Goal: Transaction & Acquisition: Obtain resource

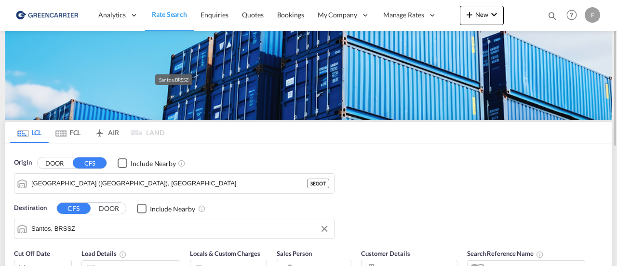
click at [118, 231] on input "Santos, BRSSZ" at bounding box center [180, 228] width 298 height 14
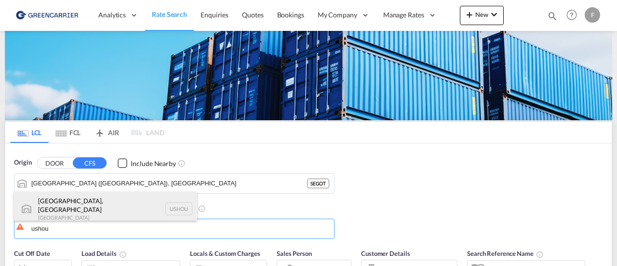
click at [67, 203] on div "[GEOGRAPHIC_DATA], [GEOGRAPHIC_DATA] [GEOGRAPHIC_DATA] USHOU" at bounding box center [105, 208] width 183 height 35
type input "[GEOGRAPHIC_DATA], [GEOGRAPHIC_DATA], USHOU"
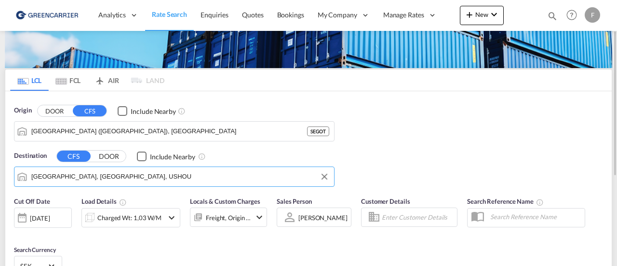
scroll to position [53, 0]
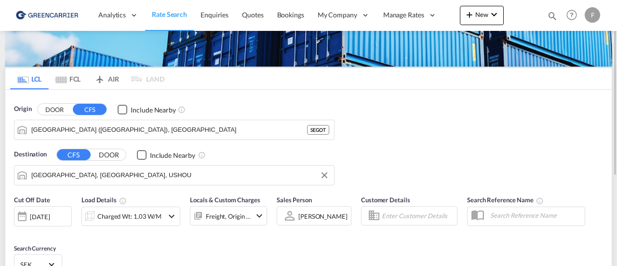
click at [108, 153] on button "DOOR" at bounding box center [109, 154] width 34 height 11
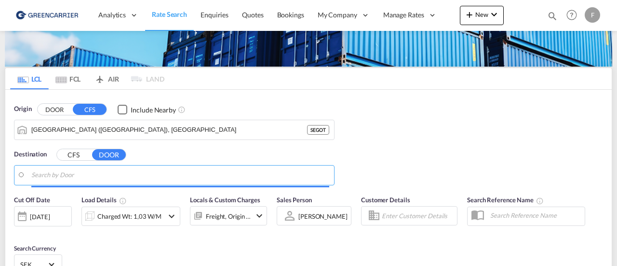
click at [84, 179] on input "Search by Door" at bounding box center [180, 175] width 298 height 14
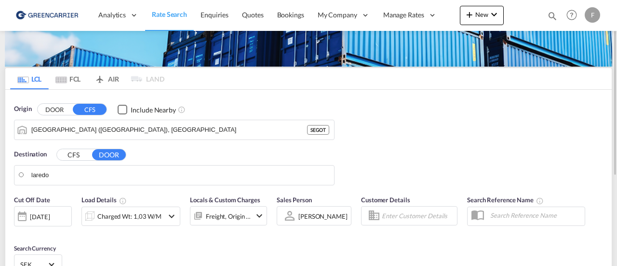
click at [70, 151] on button "CFS" at bounding box center [74, 154] width 34 height 11
click at [76, 172] on body "Analytics Reports Dashboard Rate Search Enquiries Quotes Bookings" at bounding box center [308, 133] width 617 height 266
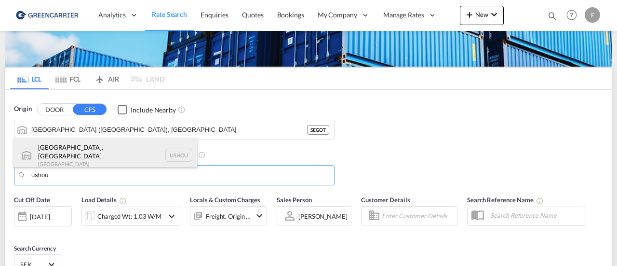
click at [55, 156] on div "[GEOGRAPHIC_DATA], [GEOGRAPHIC_DATA] [GEOGRAPHIC_DATA] USHOU" at bounding box center [105, 155] width 183 height 35
type input "[GEOGRAPHIC_DATA], [GEOGRAPHIC_DATA], USHOU"
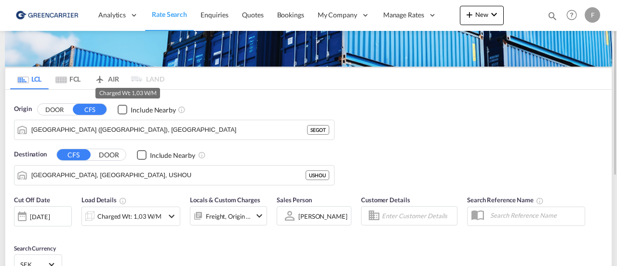
click at [103, 212] on div "Charged Wt: 1,03 W/M" at bounding box center [129, 215] width 64 height 13
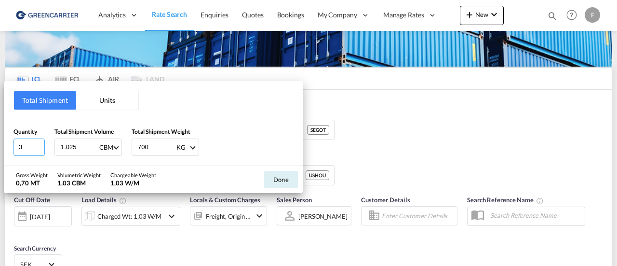
drag, startPoint x: 23, startPoint y: 145, endPoint x: 0, endPoint y: 145, distance: 23.1
click at [0, 145] on div "Total Shipment Units Quantity 3 Total Shipment Volume 1.025 CBM CBM CFT Total S…" at bounding box center [308, 133] width 617 height 266
type input "1"
type input "1.368"
type input "1065"
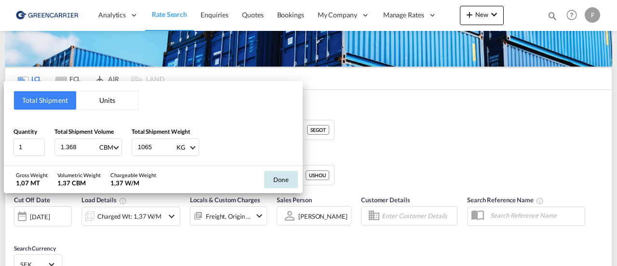
click at [284, 181] on button "Done" at bounding box center [281, 179] width 34 height 17
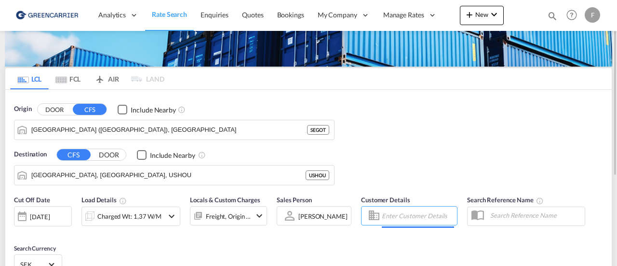
click at [406, 221] on input "Enter Customer Details" at bounding box center [418, 215] width 72 height 14
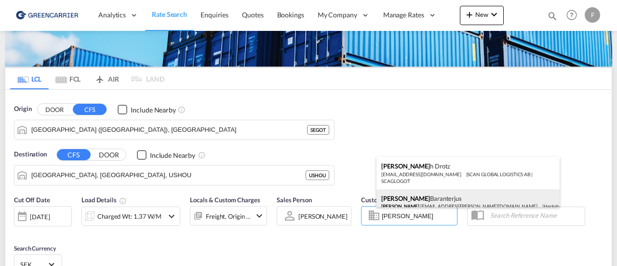
click at [419, 197] on div "[PERSON_NAME] [PERSON_NAME] .[EMAIL_ADDRESS][PERSON_NAME][DOMAIN_NAME] | [PERSO…" at bounding box center [467, 201] width 183 height 25
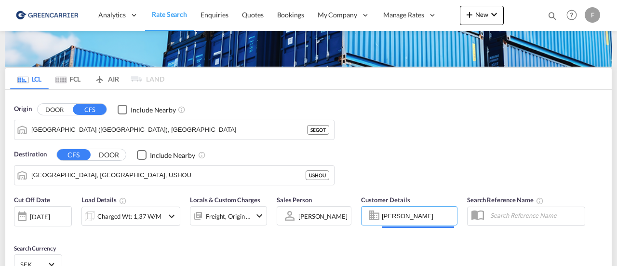
type input "[PERSON_NAME] Linieagenturer AB, [PERSON_NAME], [PERSON_NAME][EMAIL_ADDRESS][PE…"
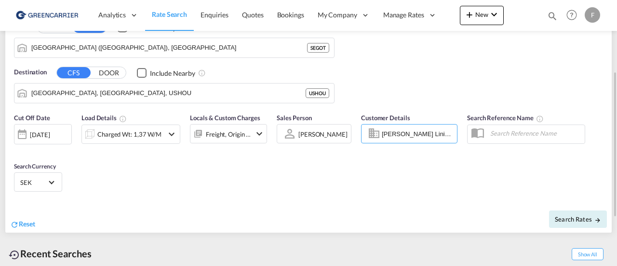
scroll to position [138, 0]
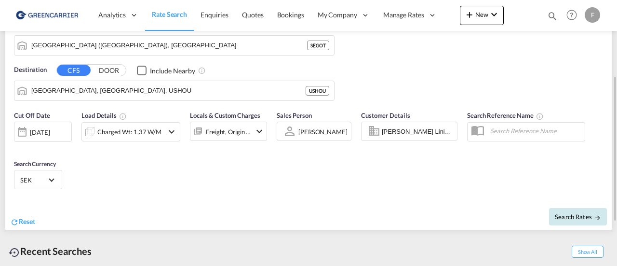
click at [570, 217] on span "Search Rates" at bounding box center [578, 217] width 46 height 8
type input "SEGOT to USHOU / [DATE]"
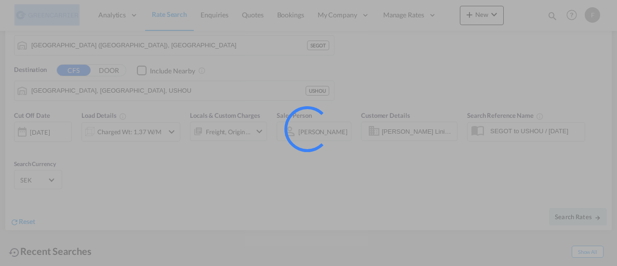
click at [448, 164] on div at bounding box center [308, 133] width 617 height 266
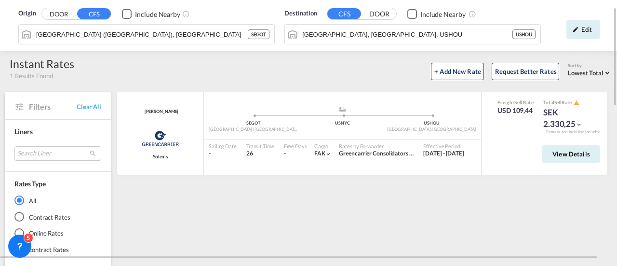
scroll to position [28, 0]
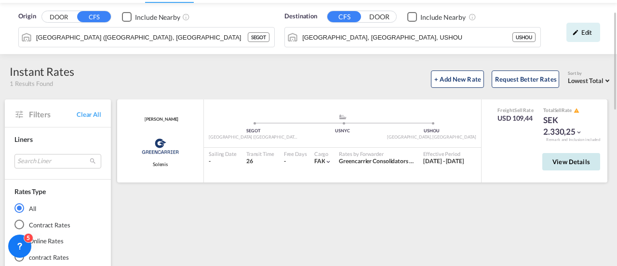
click at [563, 164] on button "View Details" at bounding box center [571, 161] width 58 height 17
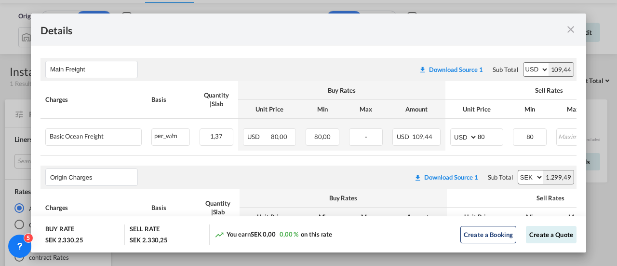
scroll to position [165, 0]
drag, startPoint x: 490, startPoint y: 139, endPoint x: 438, endPoint y: 143, distance: 52.2
click at [438, 143] on tr "Basic Ocean Freight Please Enter Already Exists per_w/m per_w/m can not applied…" at bounding box center [381, 134] width 683 height 32
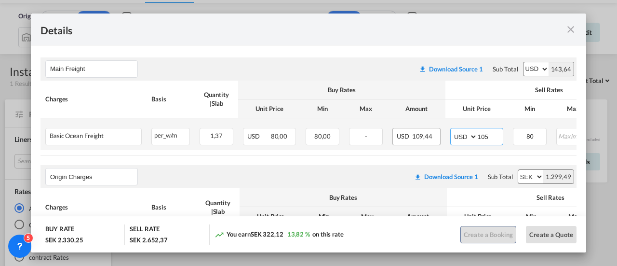
type input "105"
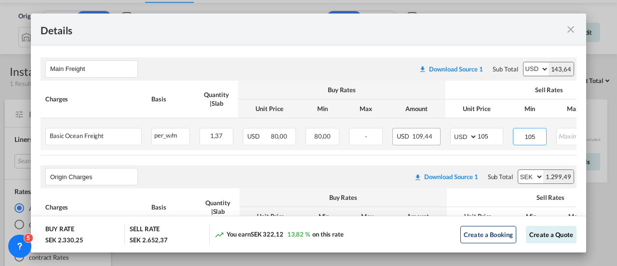
type input "105"
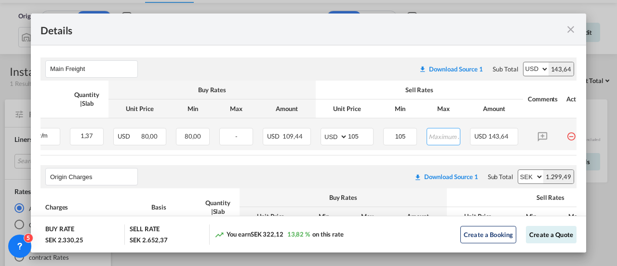
scroll to position [0, 155]
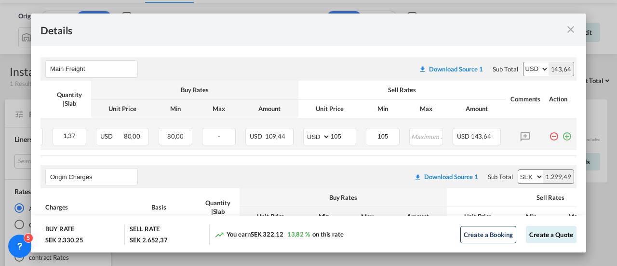
click at [562, 132] on md-icon "icon-plus-circle-outline green-400-fg" at bounding box center [567, 133] width 10 height 10
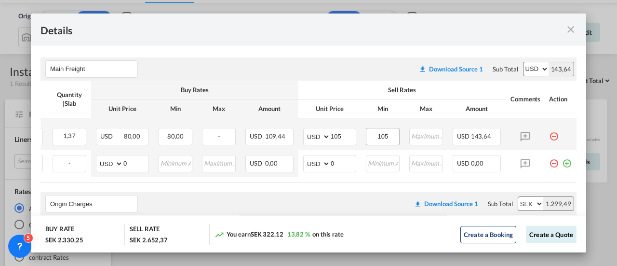
scroll to position [0, 0]
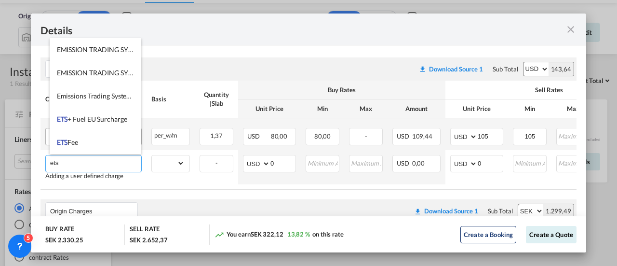
click at [91, 141] on li "ETS Fee" at bounding box center [96, 142] width 92 height 23
type input "ETS Fee"
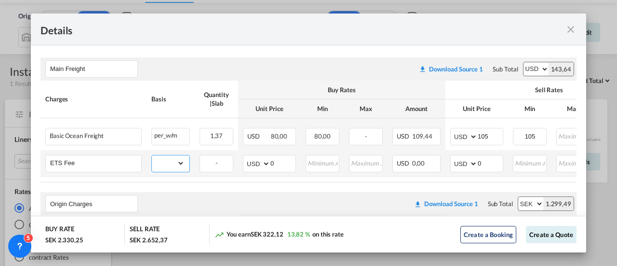
click at [182, 163] on select "gross_weight volumetric_weight per_shipment per_bl per_km per_hawb per_kg flat …" at bounding box center [168, 162] width 33 height 15
select select "per_w/m"
click at [152, 155] on select "gross_weight volumetric_weight per_shipment per_bl per_km per_hawb per_kg flat …" at bounding box center [168, 162] width 33 height 15
click at [486, 165] on input "0" at bounding box center [490, 162] width 25 height 14
type input "3"
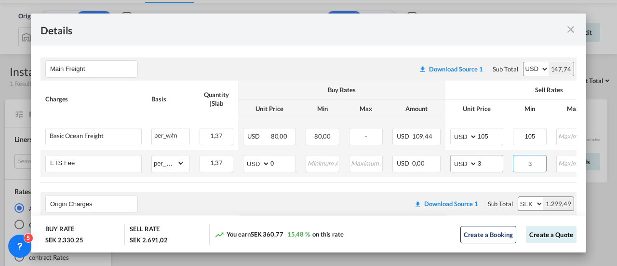
type input "3"
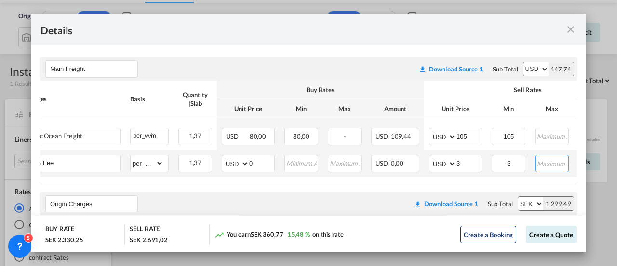
scroll to position [0, 155]
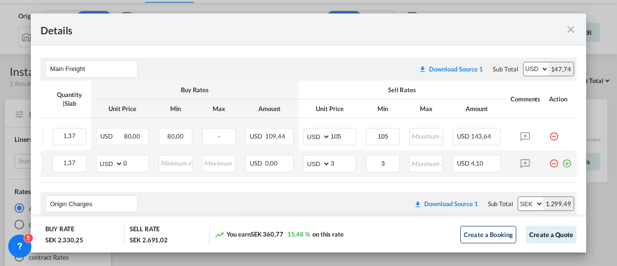
click at [562, 160] on md-icon "icon-plus-circle-outline green-400-fg" at bounding box center [567, 160] width 10 height 10
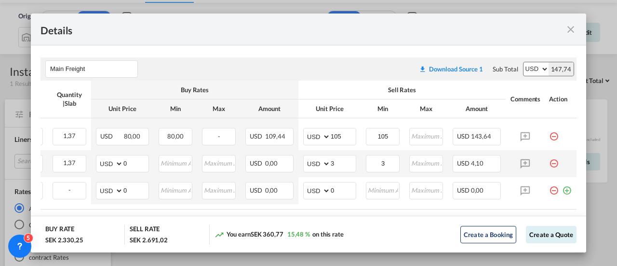
scroll to position [0, 0]
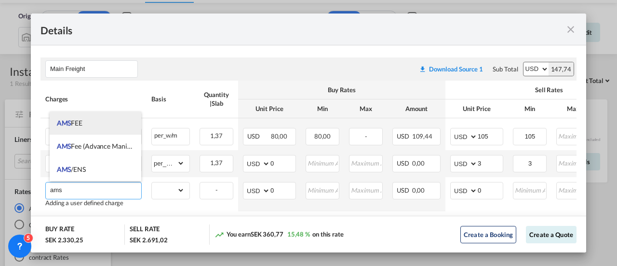
click at [86, 121] on li "AMS FEE" at bounding box center [96, 122] width 92 height 23
type input "AMS FEE"
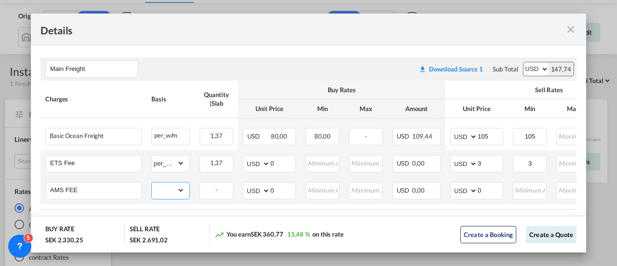
click at [176, 191] on select "gross_weight volumetric_weight per_shipment per_bl per_km per_hawb per_kg flat …" at bounding box center [168, 189] width 33 height 15
select select "per_shipment"
click at [152, 182] on select "gross_weight volumetric_weight per_shipment per_bl per_km per_hawb per_kg flat …" at bounding box center [168, 189] width 33 height 15
drag, startPoint x: 487, startPoint y: 187, endPoint x: 359, endPoint y: 184, distance: 128.7
click at [359, 184] on tr "AMS FEE Please Enter Already Exists gross_weight volumetric_weight per_shipment…" at bounding box center [381, 190] width 683 height 27
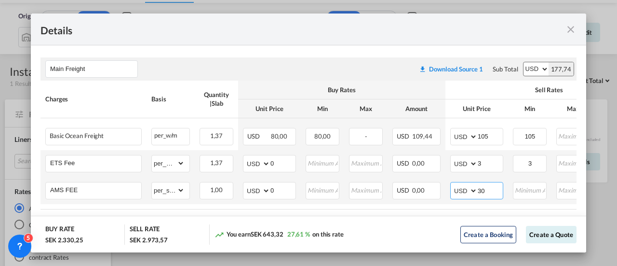
type input "30"
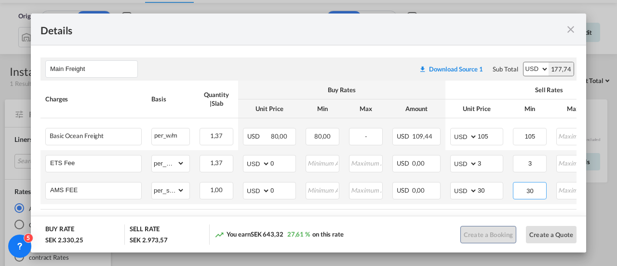
type input "30"
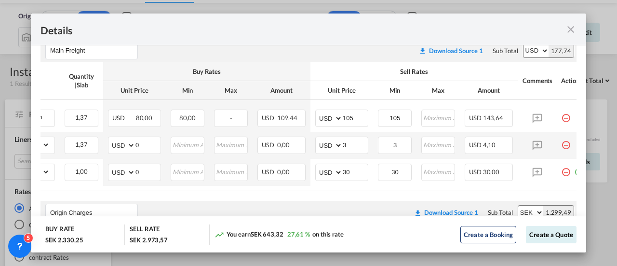
scroll to position [0, 128]
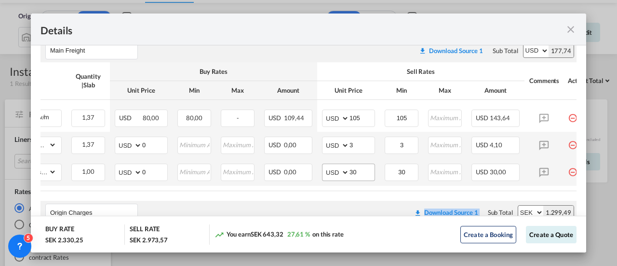
drag, startPoint x: 345, startPoint y: 191, endPoint x: 365, endPoint y: 175, distance: 25.7
click at [313, 193] on air-lcl-rate-modification "Main Freight Please enter leg name Leg Name Already Exists Download Source 1 Su…" at bounding box center [308, 237] width 536 height 416
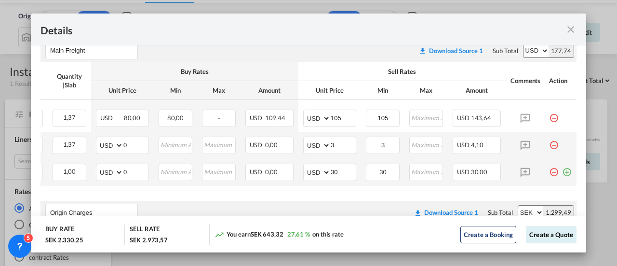
click at [562, 170] on md-icon "icon-plus-circle-outline green-400-fg" at bounding box center [567, 168] width 10 height 10
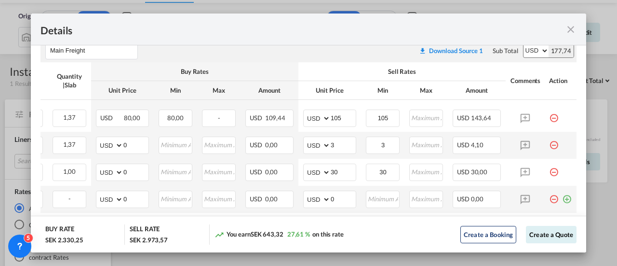
click at [549, 199] on md-icon "icon-minus-circle-outline red-400-fg pt-7" at bounding box center [554, 195] width 10 height 10
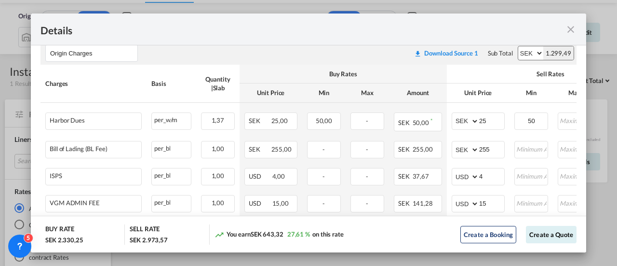
scroll to position [432, 0]
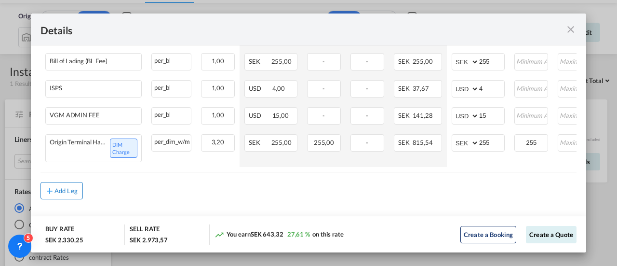
click at [67, 193] on div "Add Leg" at bounding box center [65, 190] width 23 height 6
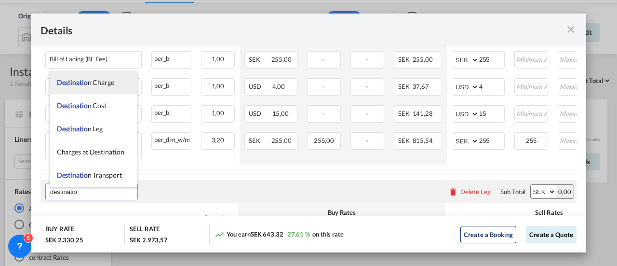
click at [85, 88] on li "Destinatio n Charge" at bounding box center [94, 82] width 88 height 23
type input "Destination Charge"
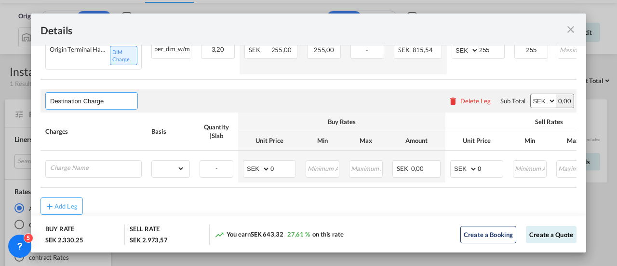
scroll to position [522, 0]
click at [100, 172] on input "Charge Name" at bounding box center [95, 168] width 91 height 14
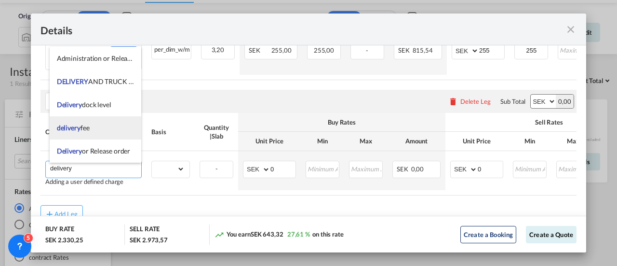
click at [90, 128] on span "delivery fee" at bounding box center [73, 127] width 33 height 8
type input "delivery fee"
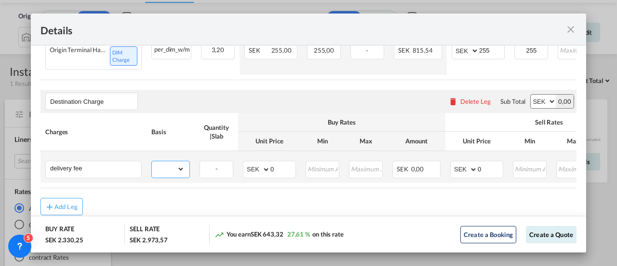
click at [171, 173] on select "gross_weight volumetric_weight per_shipment per_bl per_km per_hawb per_kg flat …" at bounding box center [168, 168] width 33 height 15
select select "per_shipment"
click at [152, 162] on select "gross_weight volumetric_weight per_shipment per_bl per_km per_hawb per_kg flat …" at bounding box center [168, 168] width 33 height 15
click at [264, 174] on select "AED AFN ALL AMD ANG AOA ARS AUD AWG AZN BAM BBD BDT BGN BHD BIF BMD BND BOB BRL…" at bounding box center [257, 168] width 25 height 13
select select "string:USD"
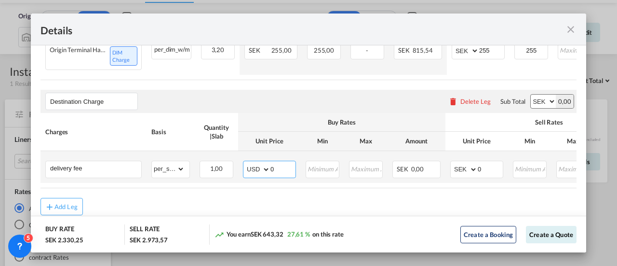
click at [245, 164] on select "AED AFN ALL AMD ANG AOA ARS AUD AWG AZN BAM BBD BDT BGN BHD BIF BMD BND BOB BRL…" at bounding box center [257, 168] width 25 height 13
click at [470, 171] on select "AED AFN ALL AMD ANG AOA ARS AUD AWG AZN BAM BBD BDT BGN BHD BIF BMD BND BOB BRL…" at bounding box center [464, 168] width 25 height 13
select select "string:USD"
click at [452, 164] on select "AED AFN ALL AMD ANG AOA ARS AUD AWG AZN BAM BBD BDT BGN BHD BIF BMD BND BOB BRL…" at bounding box center [464, 168] width 25 height 13
drag, startPoint x: 488, startPoint y: 173, endPoint x: 428, endPoint y: 174, distance: 59.8
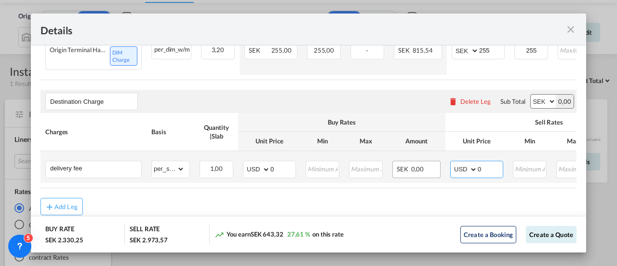
click at [428, 174] on tr "delivery fee Please Enter Already Exists gross_weight volumetric_weight per_shi…" at bounding box center [381, 167] width 683 height 32
type input "390"
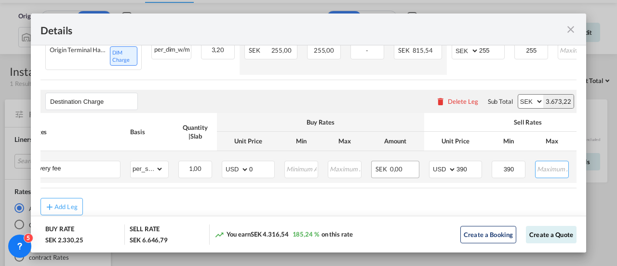
scroll to position [0, 155]
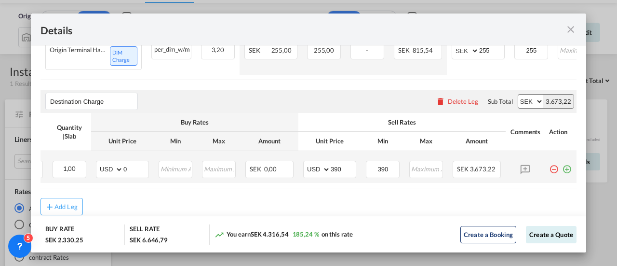
click at [562, 170] on md-icon "icon-plus-circle-outline green-400-fg" at bounding box center [567, 165] width 10 height 10
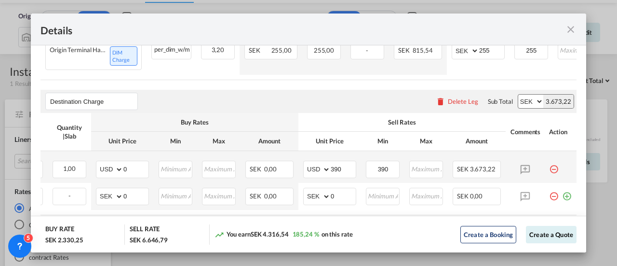
scroll to position [0, 0]
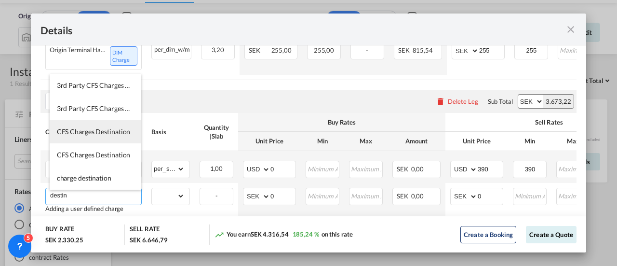
click at [111, 133] on span "CFS Charges Destination" at bounding box center [94, 131] width 74 height 8
type input "CFS Charges Destination"
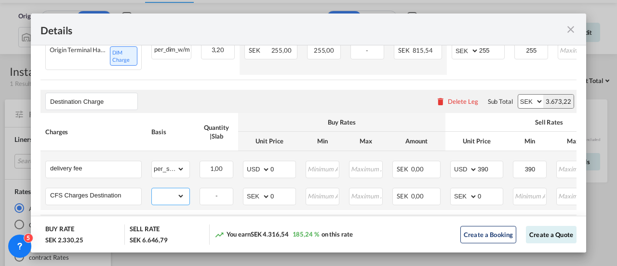
click at [178, 201] on select "gross_weight volumetric_weight per_shipment per_bl per_km per_hawb per_kg flat …" at bounding box center [168, 195] width 33 height 15
select select "per_shipment"
click at [152, 189] on select "gross_weight volumetric_weight per_shipment per_bl per_km per_hawb per_kg flat …" at bounding box center [168, 195] width 33 height 15
click at [466, 199] on select "AED AFN ALL AMD ANG AOA ARS AUD AWG AZN BAM BBD BDT BGN BHD BIF BMD BND BOB BRL…" at bounding box center [464, 195] width 25 height 13
select select "string:USD"
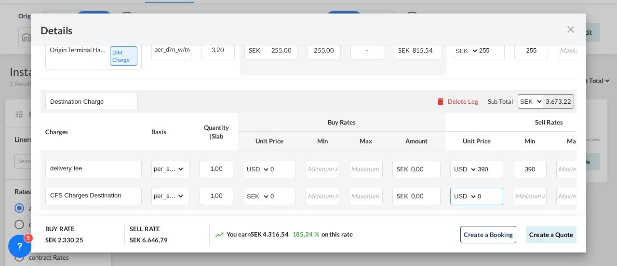
click at [452, 191] on select "AED AFN ALL AMD ANG AOA ARS AUD AWG AZN BAM BBD BDT BGN BHD BIF BMD BND BOB BRL…" at bounding box center [464, 195] width 25 height 13
click at [452, 130] on th "Sell Rates" at bounding box center [548, 122] width 207 height 19
click at [489, 202] on input "0" at bounding box center [490, 195] width 25 height 14
drag, startPoint x: 483, startPoint y: 199, endPoint x: 466, endPoint y: 196, distance: 17.7
click at [470, 199] on md-input-container "AED AFN ALL AMD ANG AOA ARS AUD AWG AZN BAM BBD BDT BGN BHD BIF BMD BND BOB BRL…" at bounding box center [476, 195] width 53 height 17
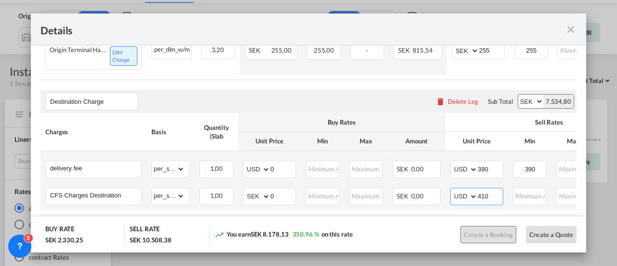
type input "410"
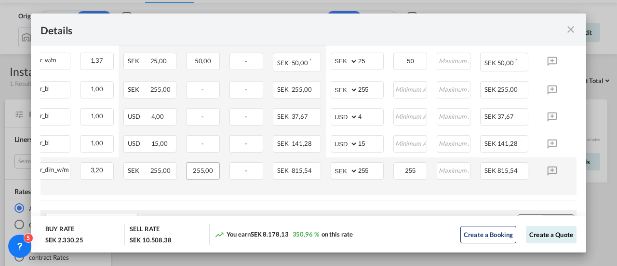
scroll to position [0, 156]
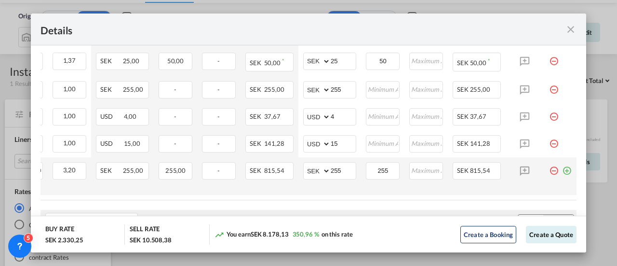
click at [549, 171] on md-icon "icon-minus-circle-outline red-400-fg pt-7" at bounding box center [554, 167] width 10 height 10
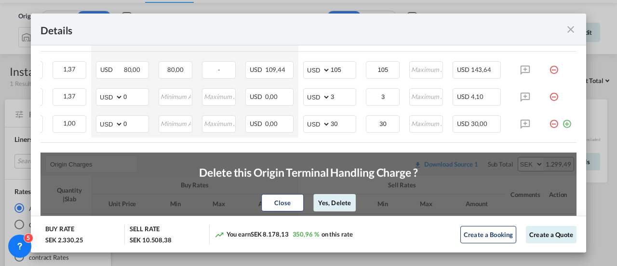
scroll to position [238, 0]
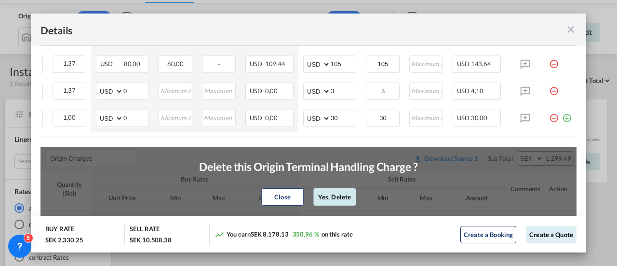
click at [334, 200] on button "Yes, Delete" at bounding box center [334, 196] width 42 height 17
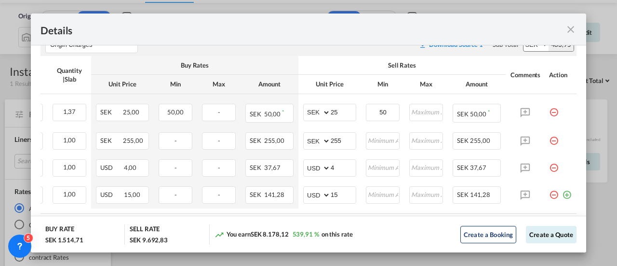
scroll to position [360, 0]
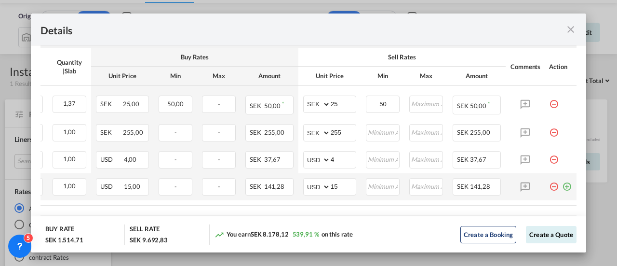
click at [562, 187] on md-icon "icon-plus-circle-outline green-400-fg" at bounding box center [567, 183] width 10 height 10
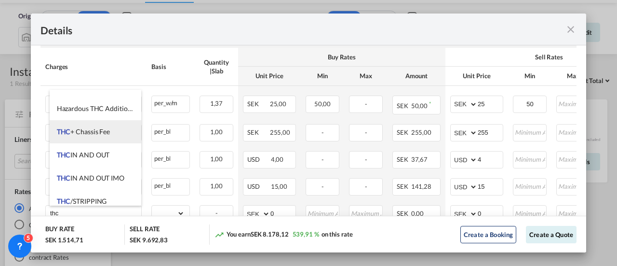
scroll to position [0, 0]
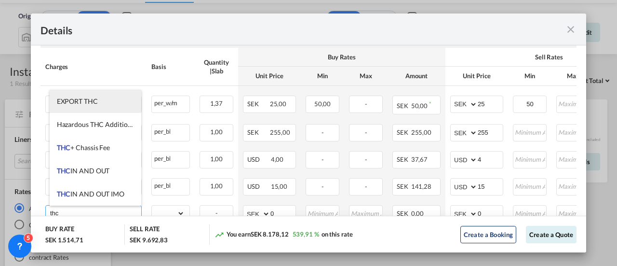
click at [89, 98] on span "EXPORT THC" at bounding box center [77, 101] width 41 height 8
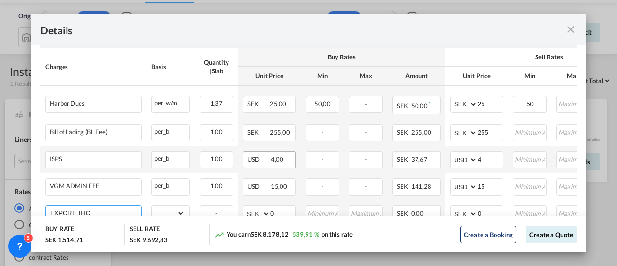
scroll to position [425, 0]
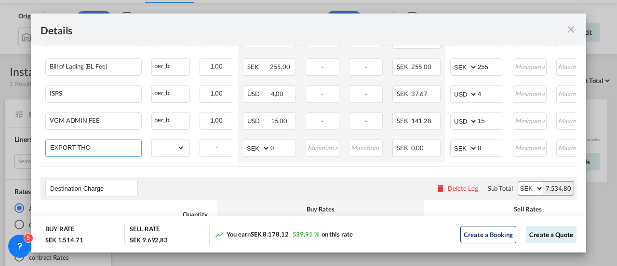
drag, startPoint x: 103, startPoint y: 151, endPoint x: 0, endPoint y: 137, distance: 103.1
click at [0, 137] on div "Details Port of [GEOGRAPHIC_DATA] [GEOGRAPHIC_DATA]/[GEOGRAPHIC_DATA] ([GEOGRAP…" at bounding box center [308, 133] width 617 height 266
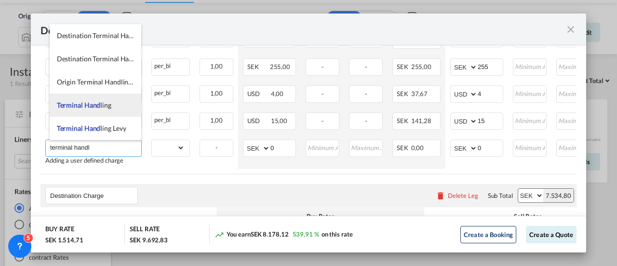
click at [93, 105] on span "Terminal Handl" at bounding box center [80, 105] width 46 height 8
type input "Terminal Handling"
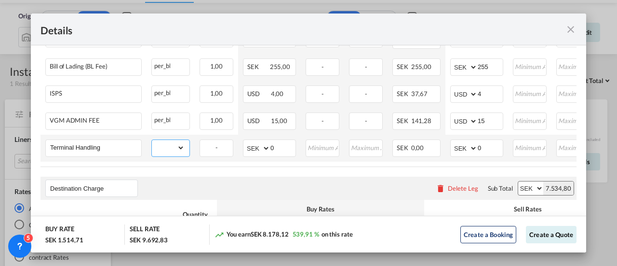
click at [180, 150] on select "gross_weight volumetric_weight per_shipment per_bl per_km per_hawb per_kg flat …" at bounding box center [168, 147] width 33 height 15
select select "per_ton"
click at [152, 140] on select "gross_weight volumetric_weight per_shipment per_bl per_km per_hawb per_kg flat …" at bounding box center [168, 147] width 33 height 15
click at [481, 150] on input "0" at bounding box center [490, 147] width 25 height 14
drag, startPoint x: 482, startPoint y: 151, endPoint x: 423, endPoint y: 144, distance: 59.2
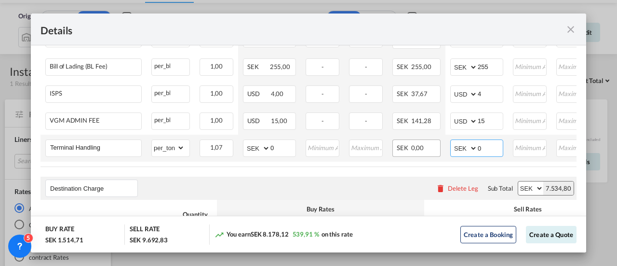
click at [423, 144] on tr "Terminal Handling Please Enter Already Exists gross_weight volumetric_weight pe…" at bounding box center [381, 147] width 683 height 27
type input "255"
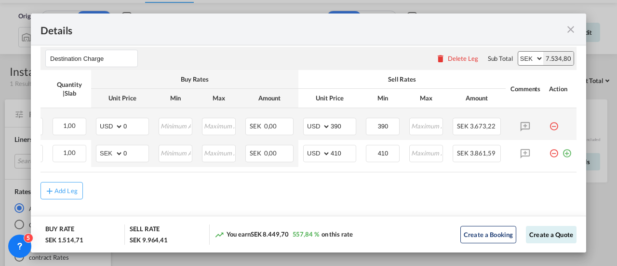
scroll to position [560, 0]
click at [536, 237] on button "Create a Quote" at bounding box center [551, 234] width 51 height 17
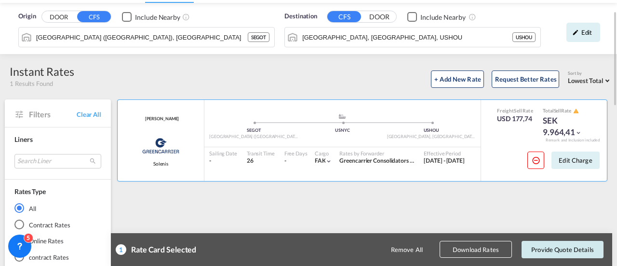
click at [563, 250] on button "Provide Quote Details" at bounding box center [562, 248] width 82 height 17
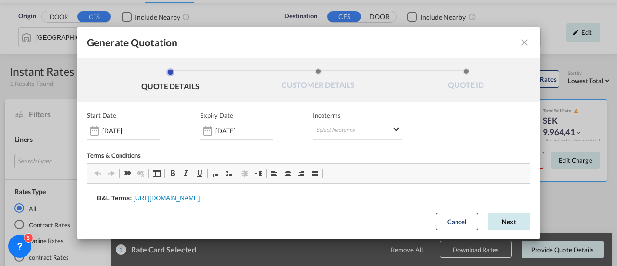
scroll to position [0, 0]
click at [324, 130] on md-select "Select Incoterms DAP - import Delivered at Place CIP - import Carriage and Insu…" at bounding box center [357, 130] width 89 height 17
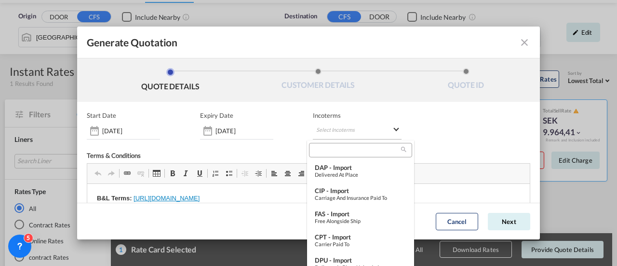
type md-option "[object Object]"
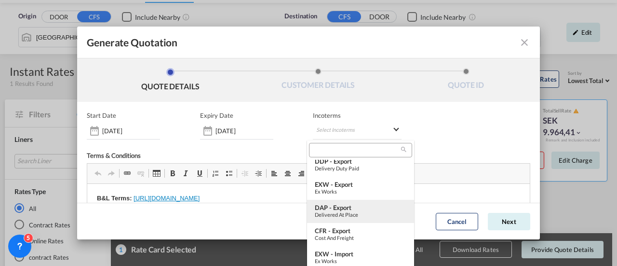
click at [350, 213] on div "Delivered at Place" at bounding box center [361, 214] width 92 height 6
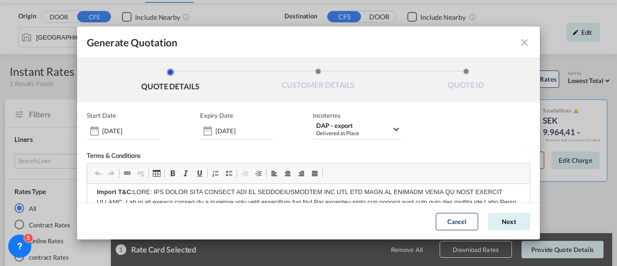
scroll to position [0, 0]
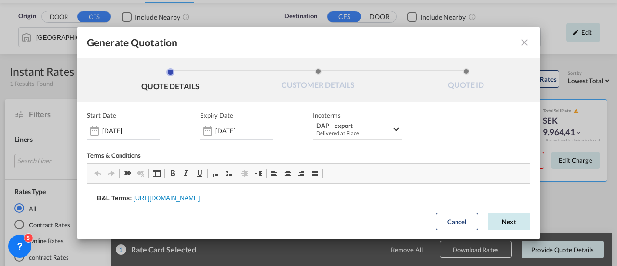
click at [488, 214] on button "Next" at bounding box center [509, 221] width 42 height 17
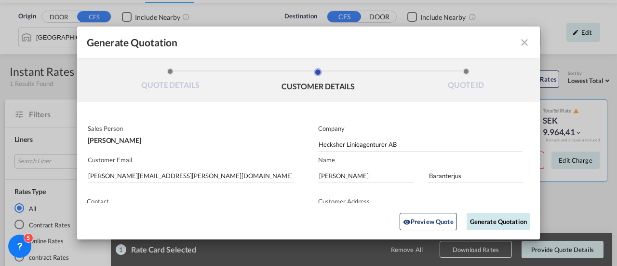
click at [479, 220] on button "Generate Quotation" at bounding box center [498, 220] width 64 height 17
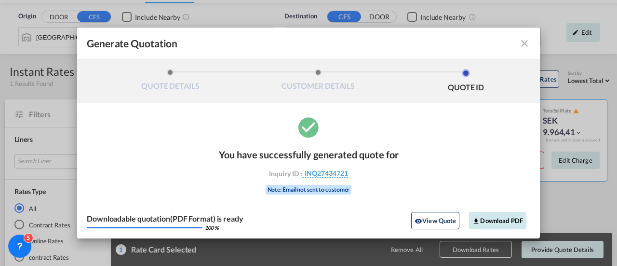
click at [505, 223] on button "Download PDF" at bounding box center [497, 220] width 57 height 17
